Goal: Information Seeking & Learning: Find specific fact

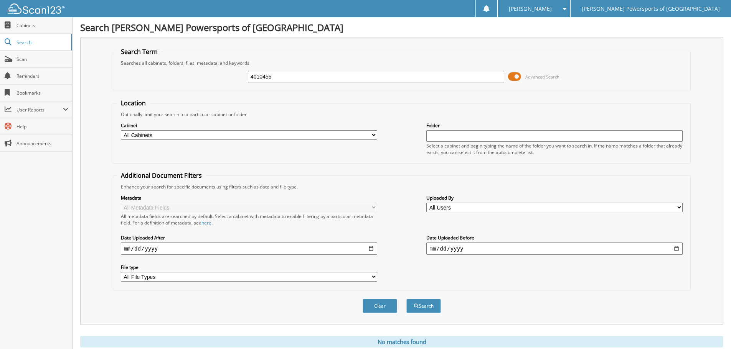
click at [388, 74] on input "4010455" at bounding box center [376, 77] width 256 height 12
type input "4009605"
click at [406, 299] on button "Search" at bounding box center [423, 306] width 35 height 14
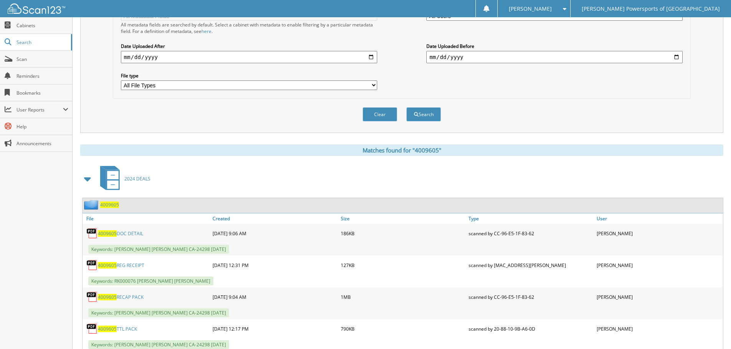
click at [136, 295] on link "4009605 RECAP PACK" at bounding box center [121, 297] width 46 height 7
click at [137, 236] on link "4009605 DOC DETAIL" at bounding box center [120, 234] width 45 height 7
